Goal: Task Accomplishment & Management: Manage account settings

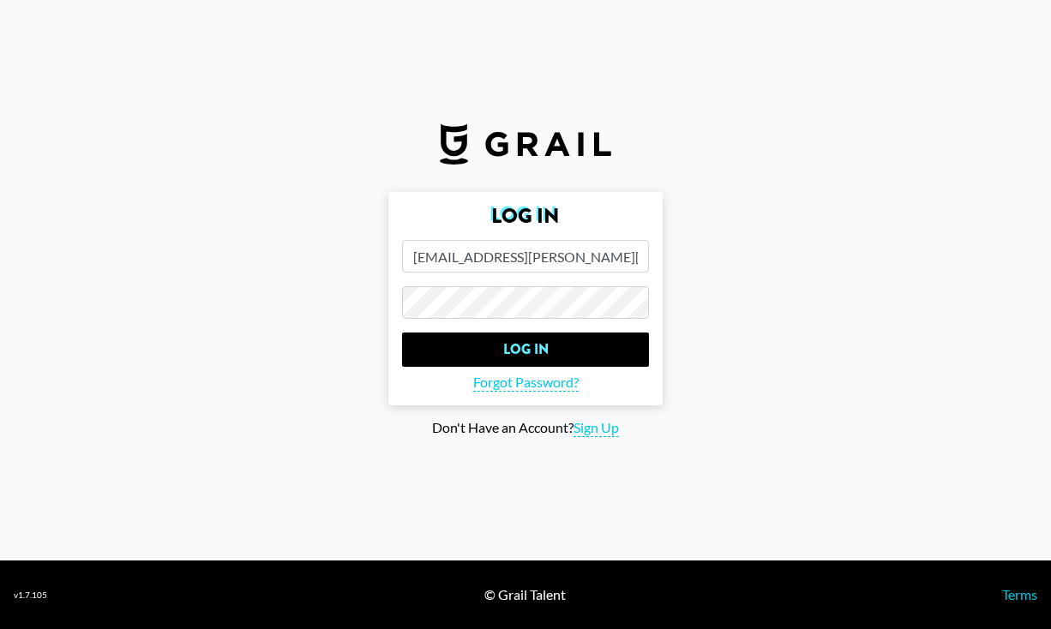
type input "[EMAIL_ADDRESS][PERSON_NAME][DOMAIN_NAME]"
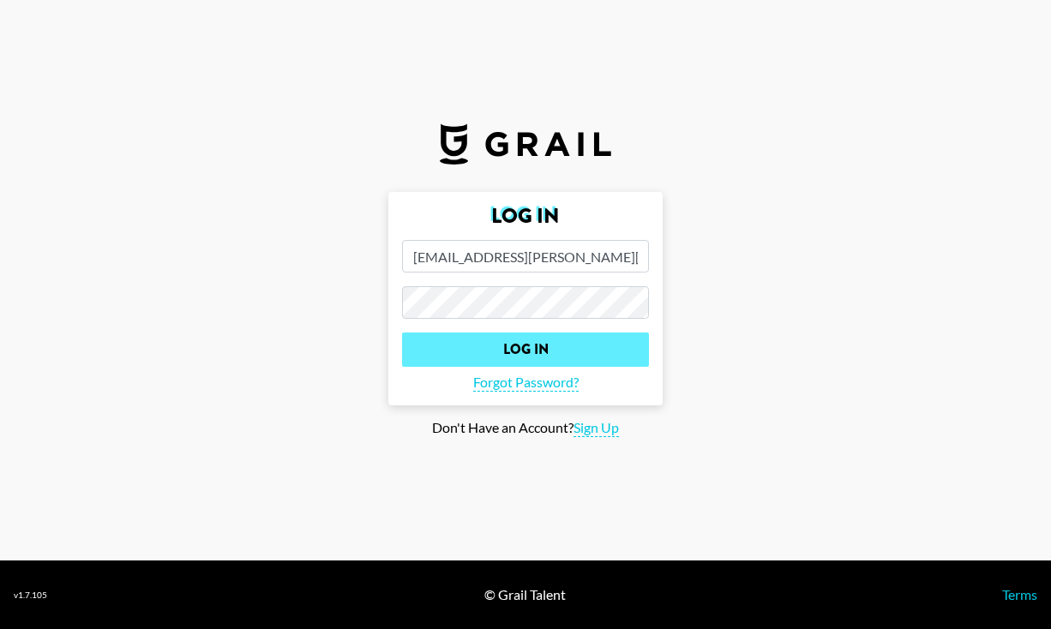
click at [551, 349] on input "Log In" at bounding box center [525, 350] width 247 height 34
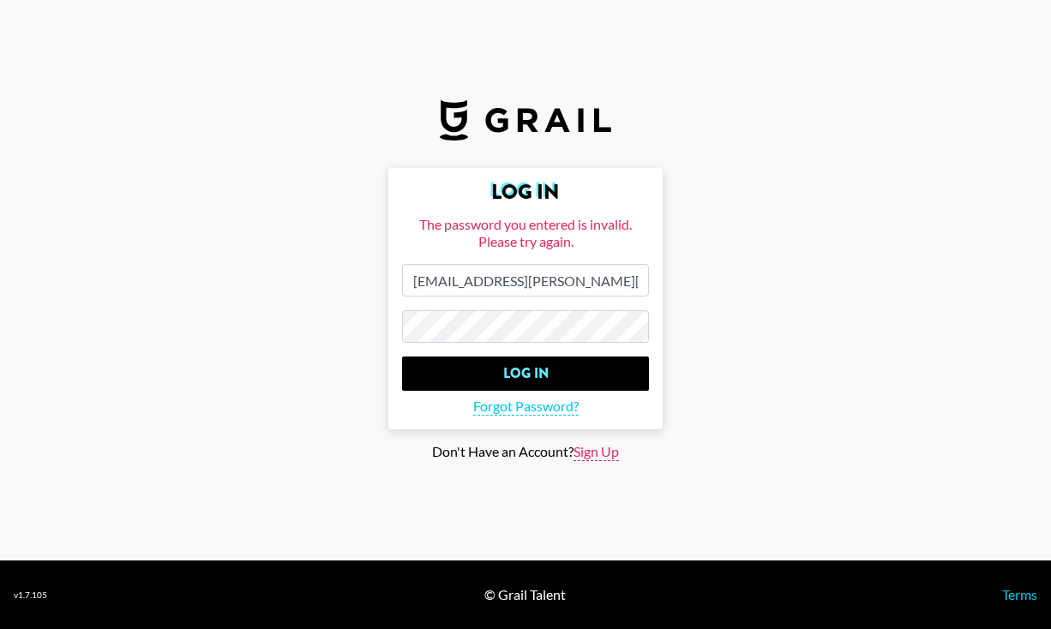
click at [593, 452] on span "Sign Up" at bounding box center [595, 452] width 45 height 18
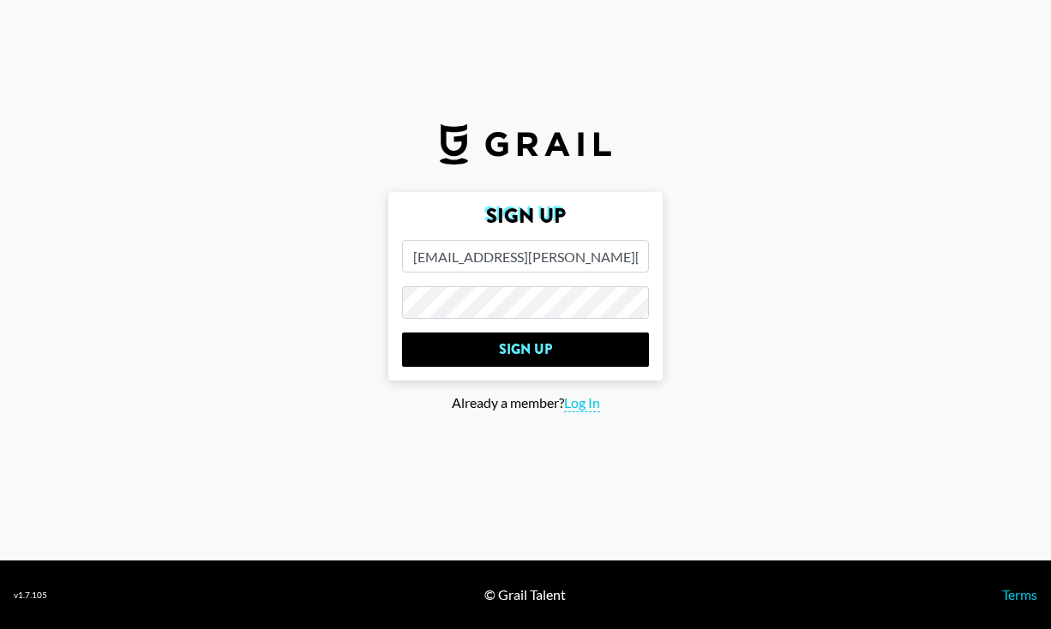
click at [559, 260] on input "[EMAIL_ADDRESS][PERSON_NAME][DOMAIN_NAME]" at bounding box center [525, 256] width 247 height 33
click at [314, 301] on main "Sign Up lauren.dobbins@grail-talent.com Sign Up Already a member? Log In" at bounding box center [526, 314] width 1024 height 245
click at [782, 286] on main "Sign Up lauren.dobbins@grail-talent.com Sign Up Already a member? Log In" at bounding box center [526, 314] width 1024 height 245
click at [576, 260] on input "[EMAIL_ADDRESS][PERSON_NAME][DOMAIN_NAME]" at bounding box center [525, 256] width 247 height 33
click at [326, 309] on main "Sign Up lauren.dobbins@grail-talent.com Sign Up Already a member? Log In" at bounding box center [526, 314] width 1024 height 245
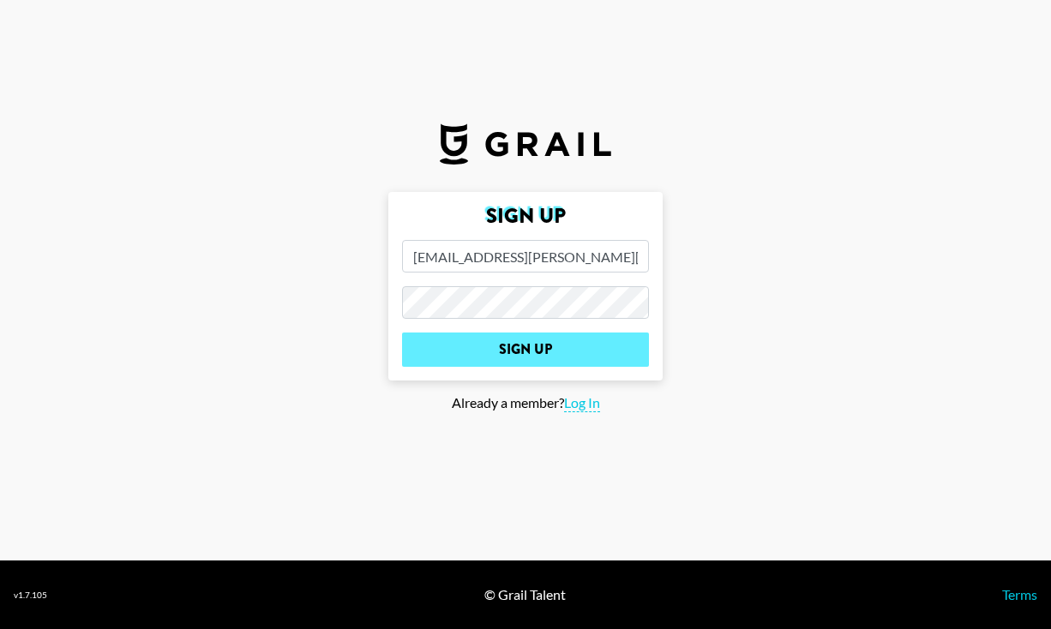
click at [538, 349] on input "Sign Up" at bounding box center [525, 350] width 247 height 34
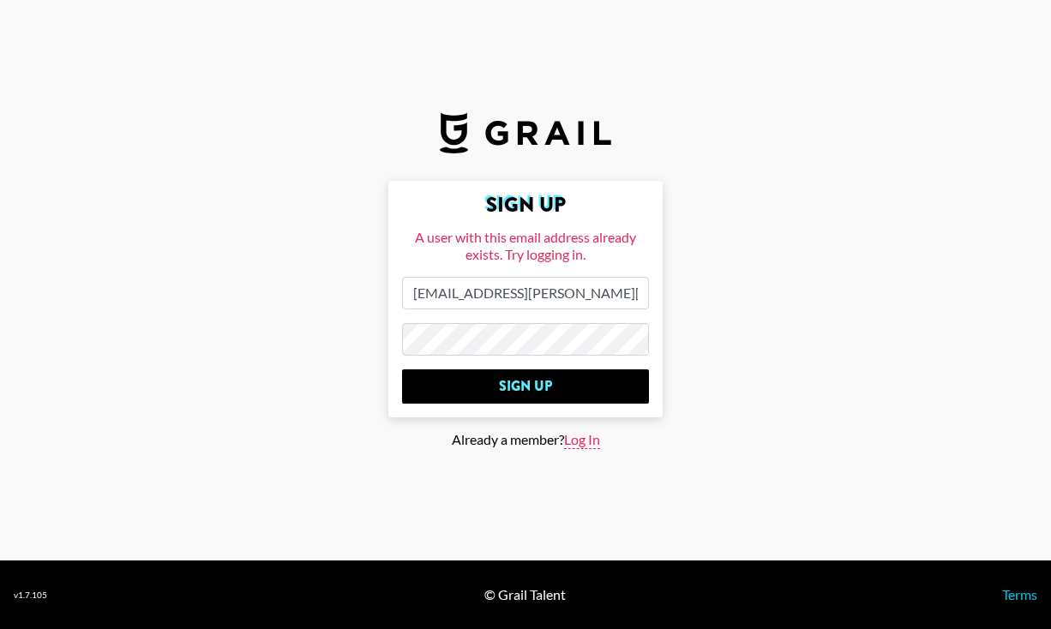
click at [582, 442] on span "Log In" at bounding box center [582, 440] width 36 height 18
type input "Log In"
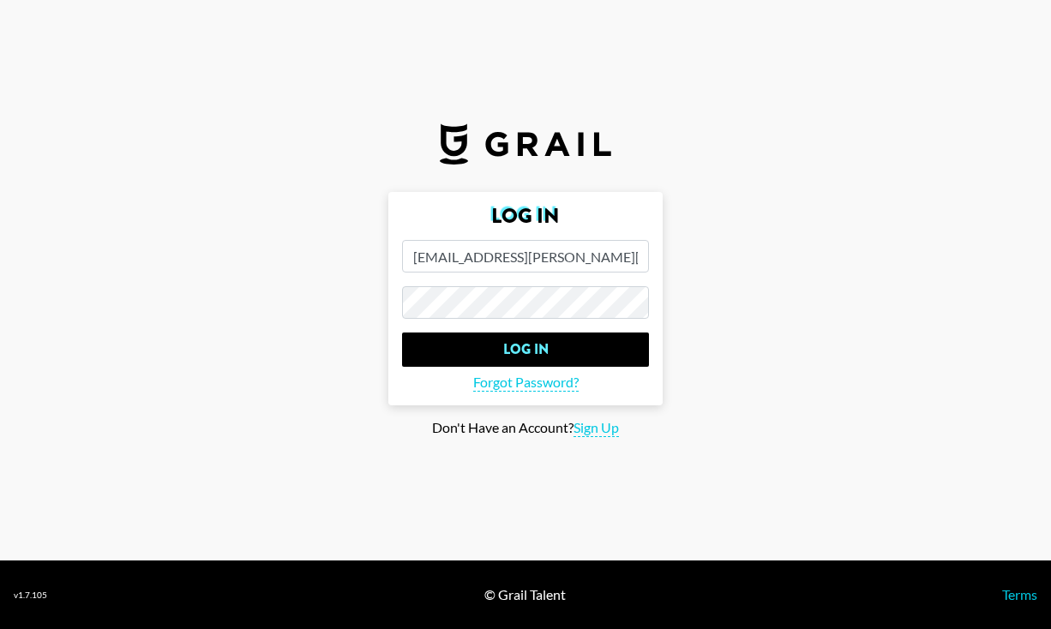
click at [375, 295] on main "Log In [EMAIL_ADDRESS][PERSON_NAME][DOMAIN_NAME] Log In Forgot Password? Don't …" at bounding box center [526, 314] width 1024 height 245
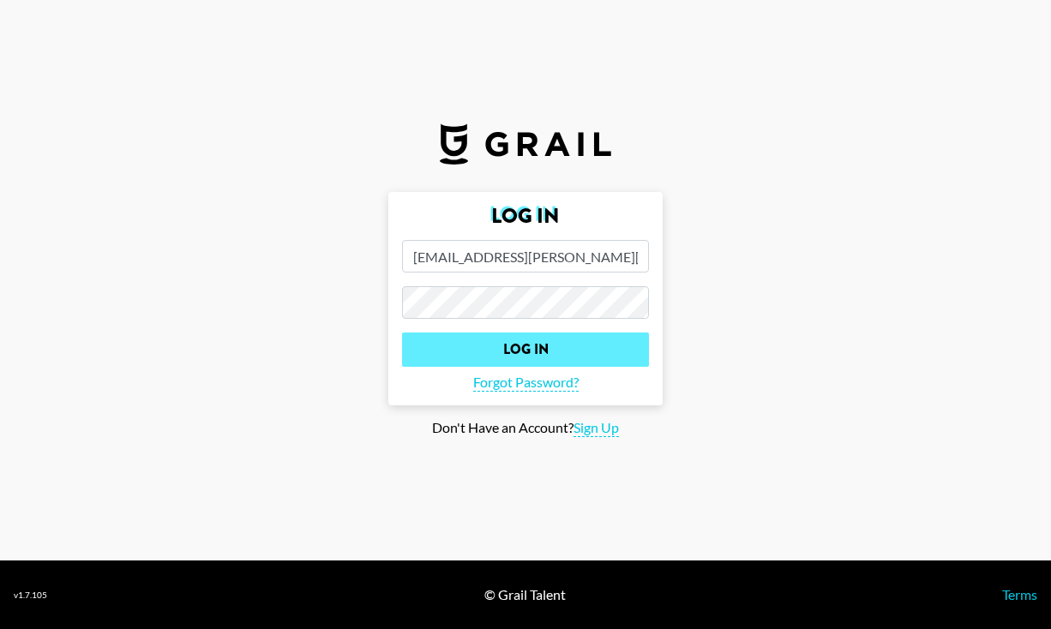
click at [537, 342] on input "Log In" at bounding box center [525, 350] width 247 height 34
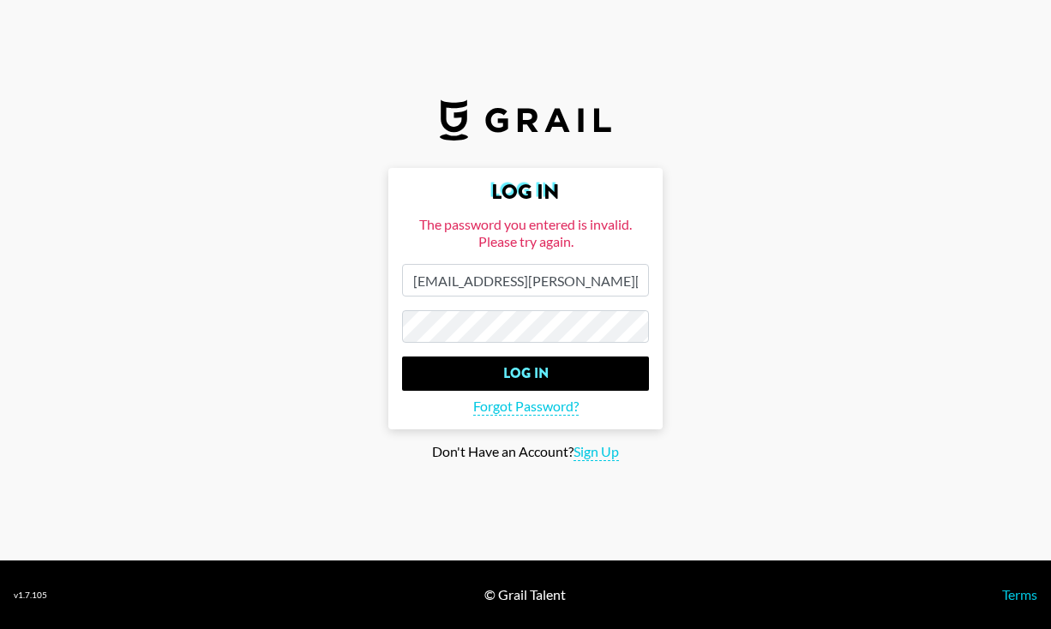
click at [285, 326] on main "Log In The password you entered is invalid. Please try again. lauren.dobbins@gr…" at bounding box center [526, 314] width 1024 height 293
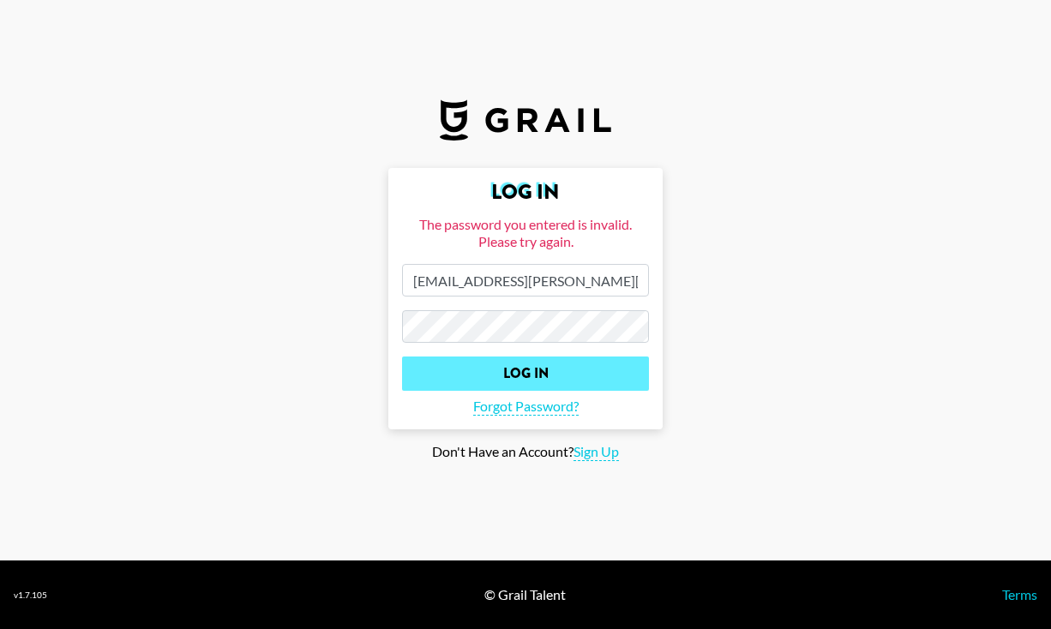
click at [512, 374] on input "Log In" at bounding box center [525, 374] width 247 height 34
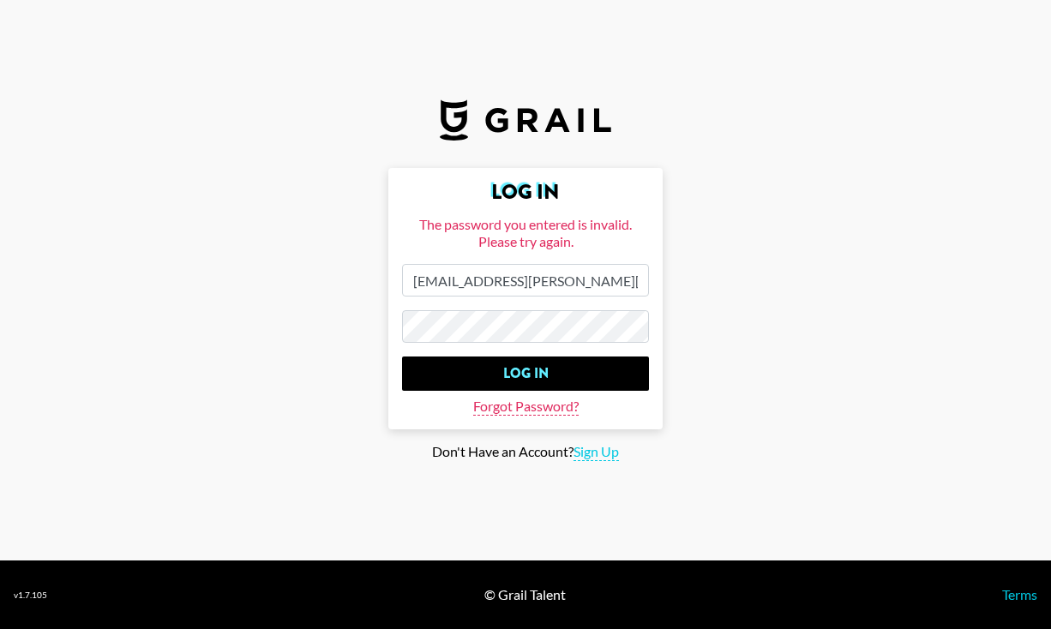
click at [552, 404] on span "Forgot Password?" at bounding box center [525, 407] width 105 height 18
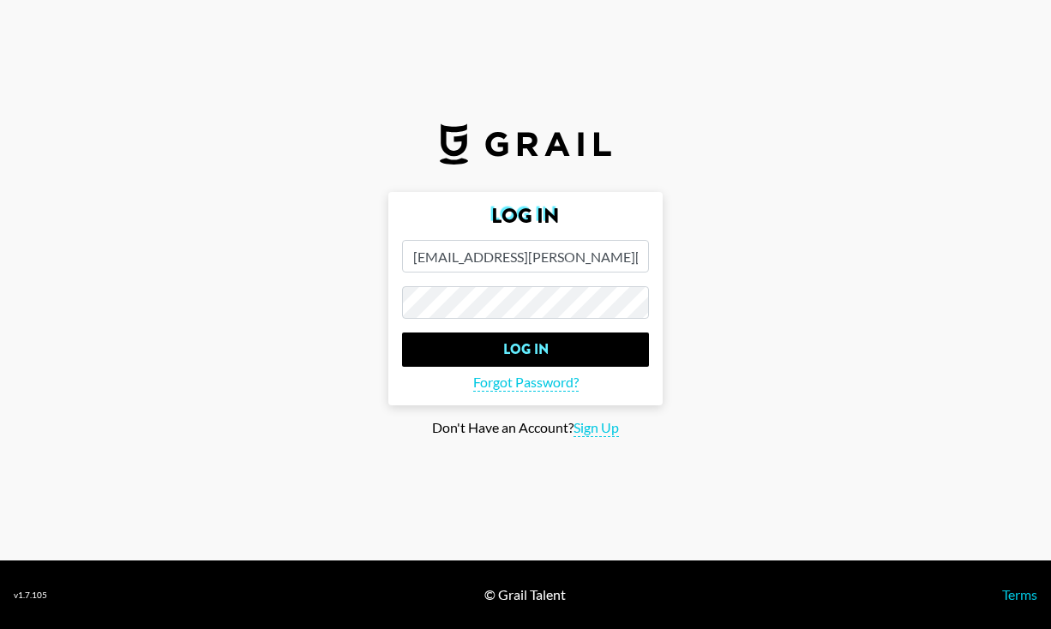
type input "[EMAIL_ADDRESS][PERSON_NAME][DOMAIN_NAME]"
click at [808, 285] on main "Log In [EMAIL_ADDRESS][PERSON_NAME][DOMAIN_NAME] Log In Forgot Password? Don't …" at bounding box center [526, 314] width 1024 height 245
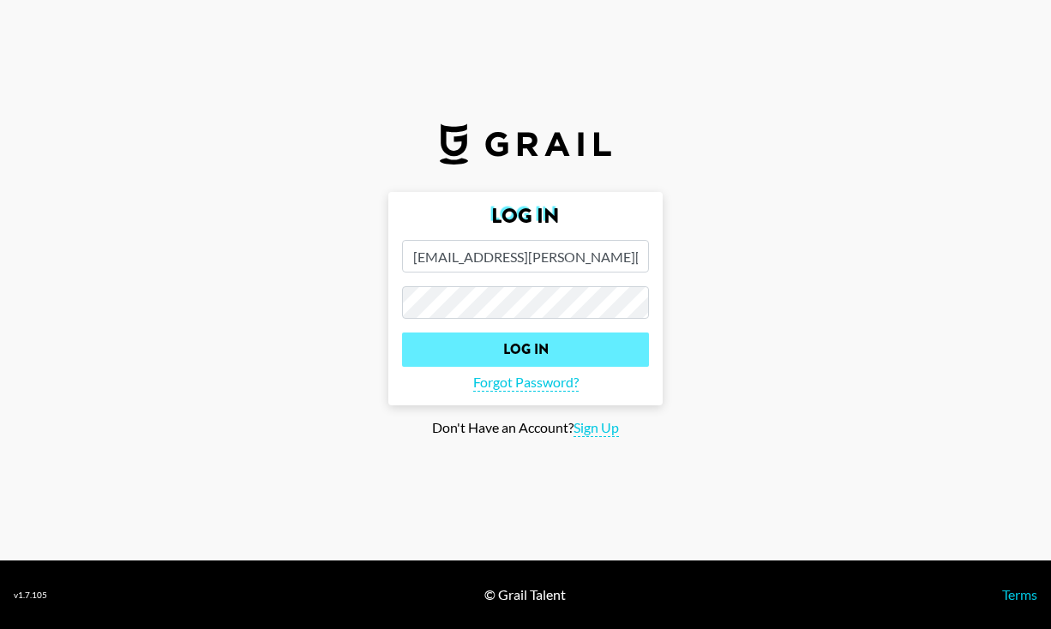
click at [531, 341] on input "Log In" at bounding box center [525, 350] width 247 height 34
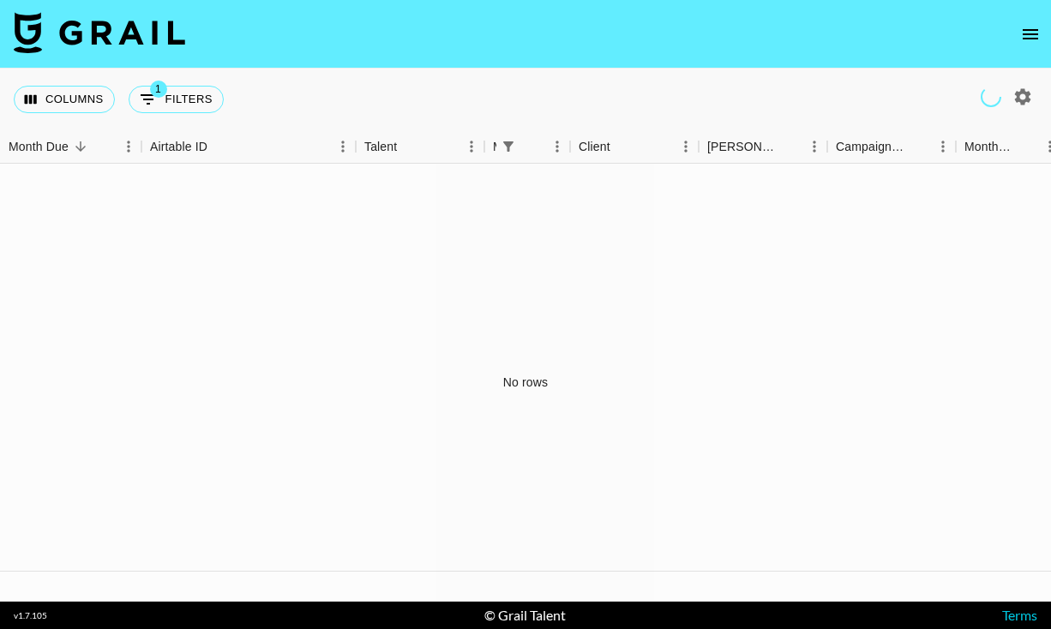
click at [1026, 101] on icon "button" at bounding box center [1023, 96] width 16 height 16
select select "[DATE]"
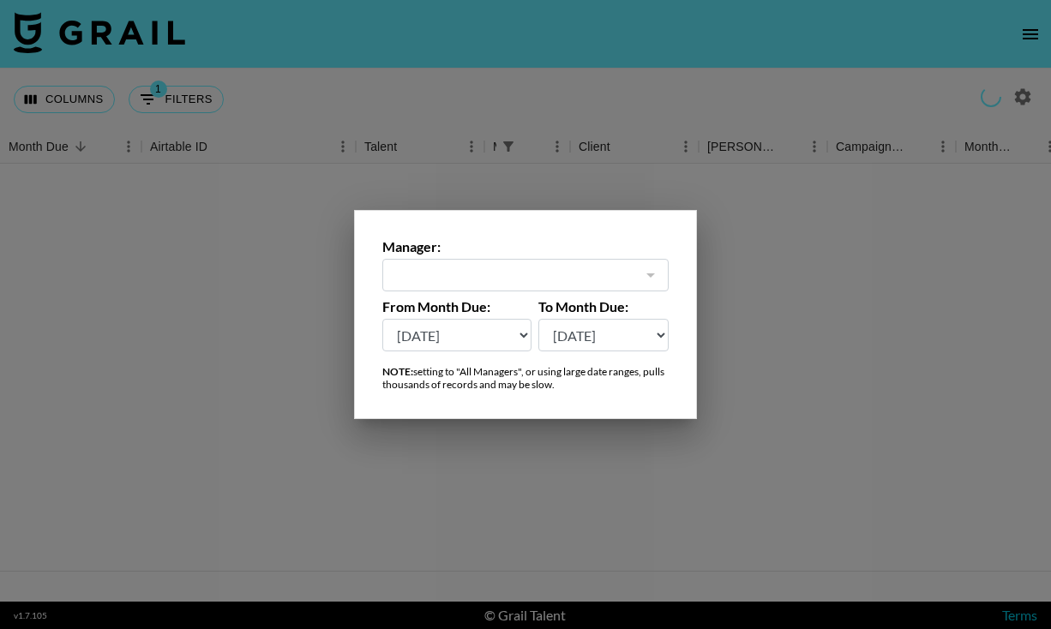
click at [1026, 101] on div at bounding box center [525, 314] width 1051 height 629
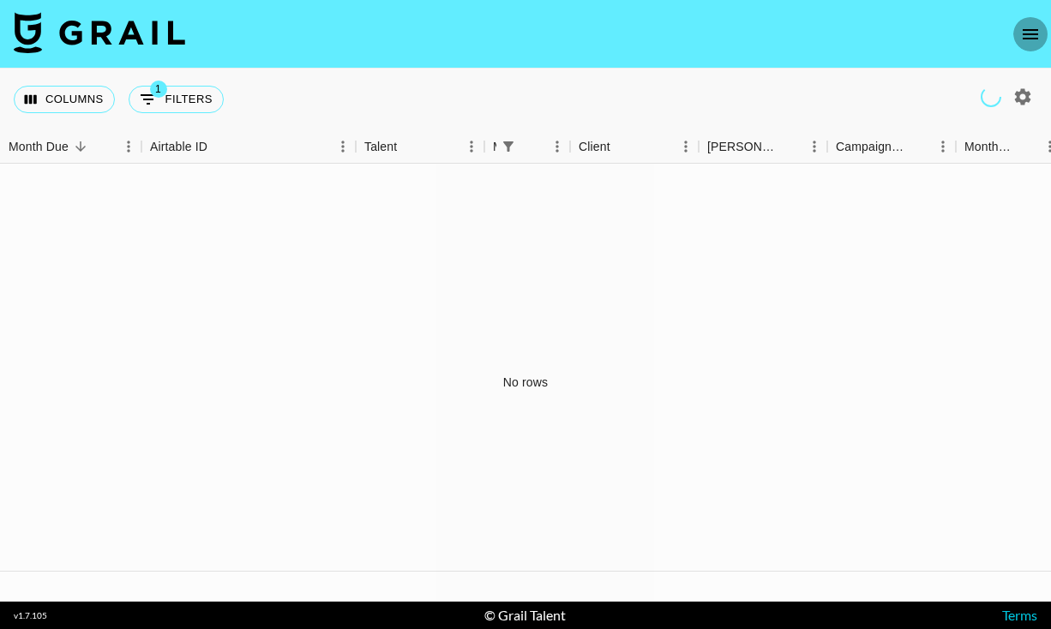
click at [1036, 33] on icon "open drawer" at bounding box center [1030, 34] width 21 height 21
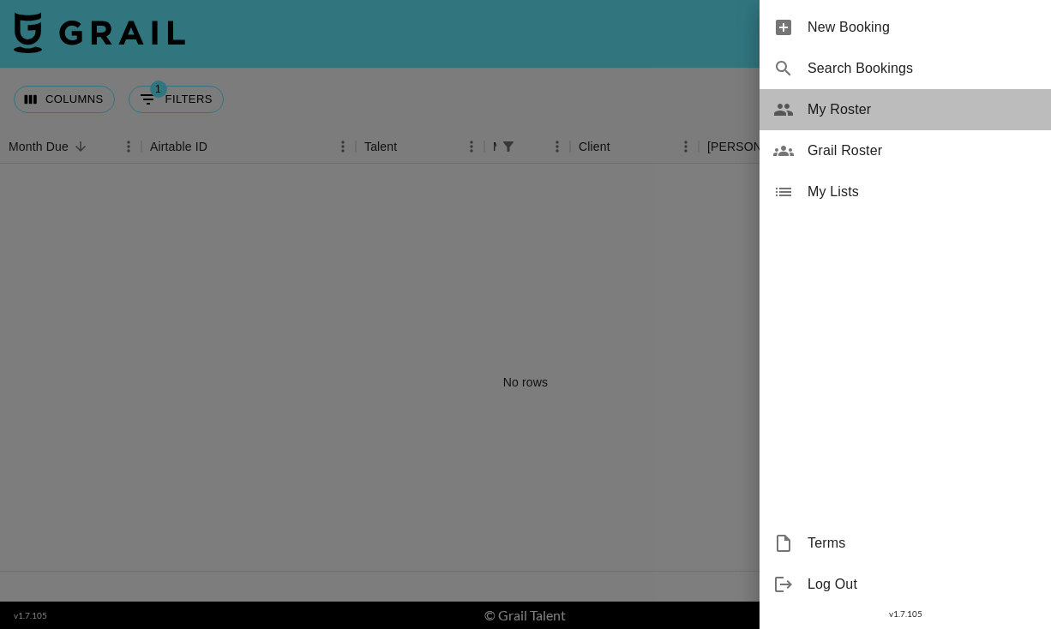
click at [851, 111] on span "My Roster" at bounding box center [923, 109] width 230 height 21
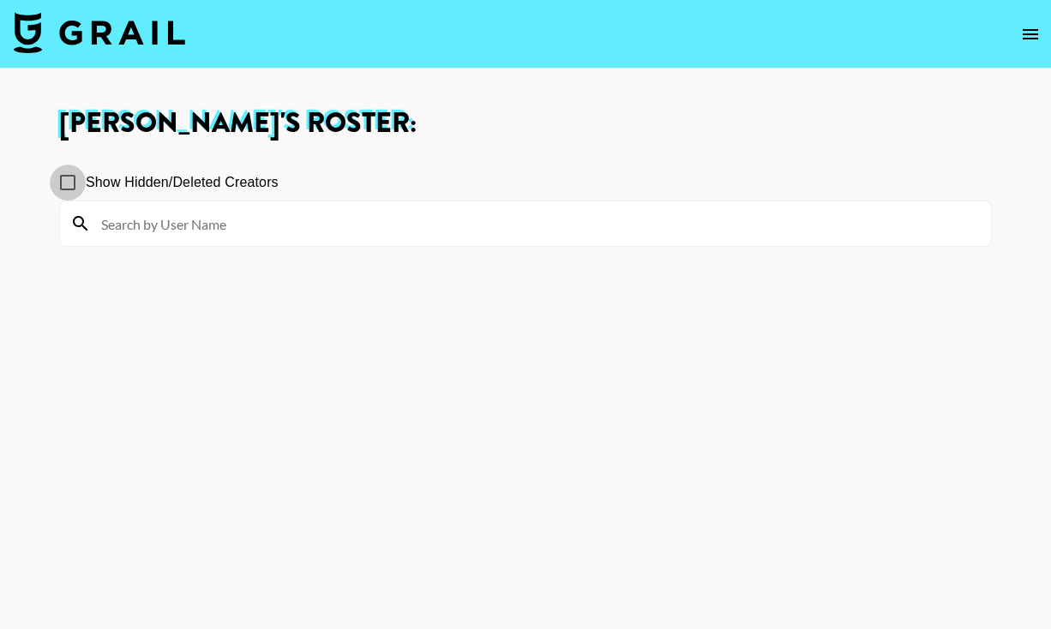
click at [69, 183] on input "Show Hidden/Deleted Creators" at bounding box center [68, 183] width 36 height 36
checkbox input "false"
click at [1026, 35] on icon "open drawer" at bounding box center [1030, 34] width 21 height 21
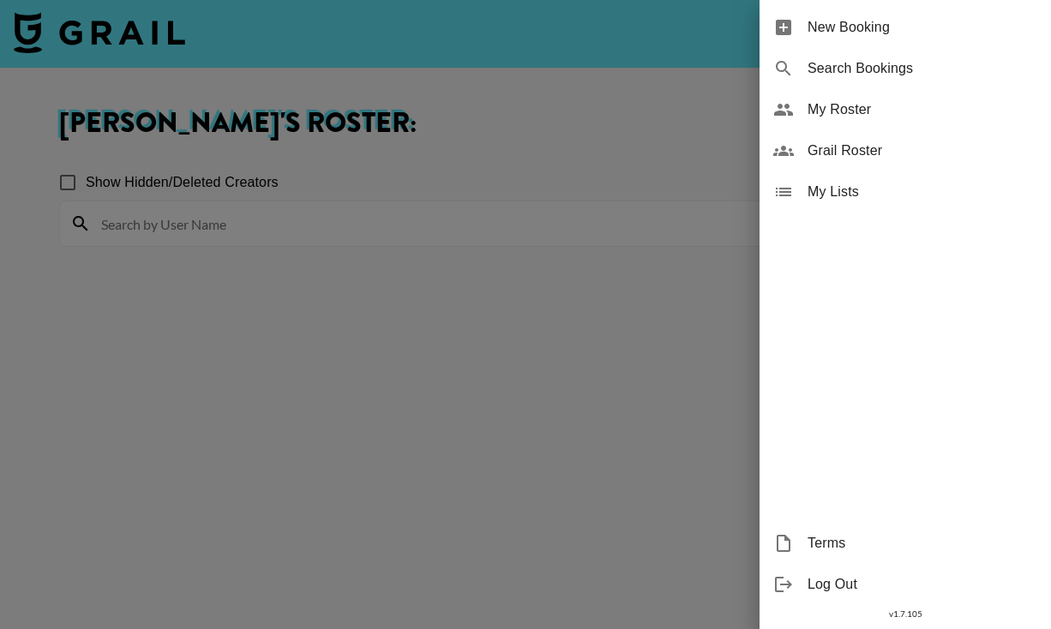
click at [859, 154] on span "Grail Roster" at bounding box center [923, 151] width 230 height 21
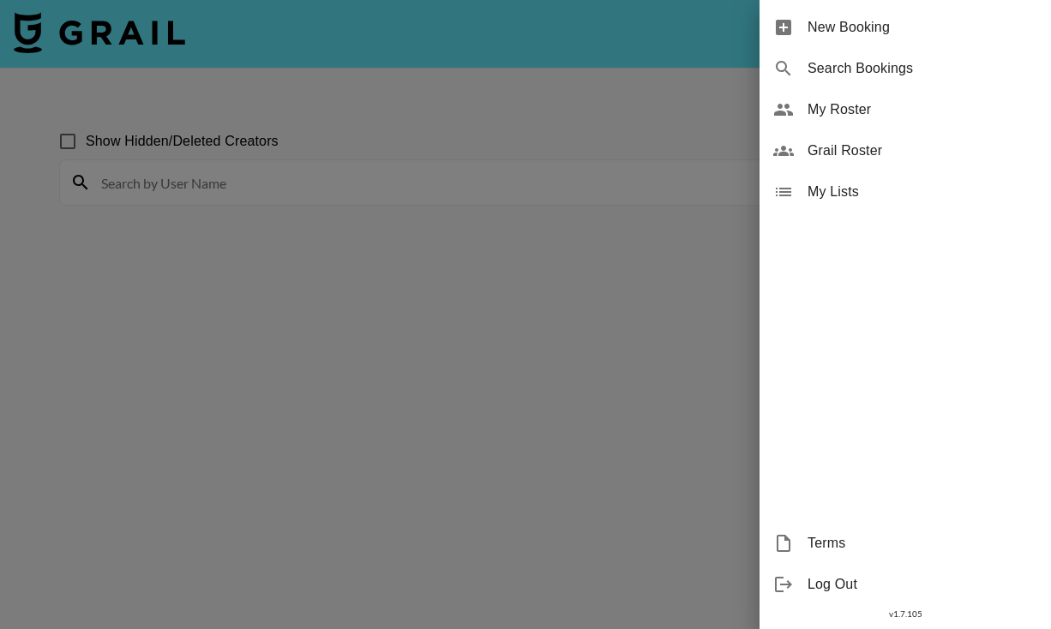
click at [537, 122] on div at bounding box center [525, 314] width 1051 height 629
